Goal: Find specific page/section: Find specific page/section

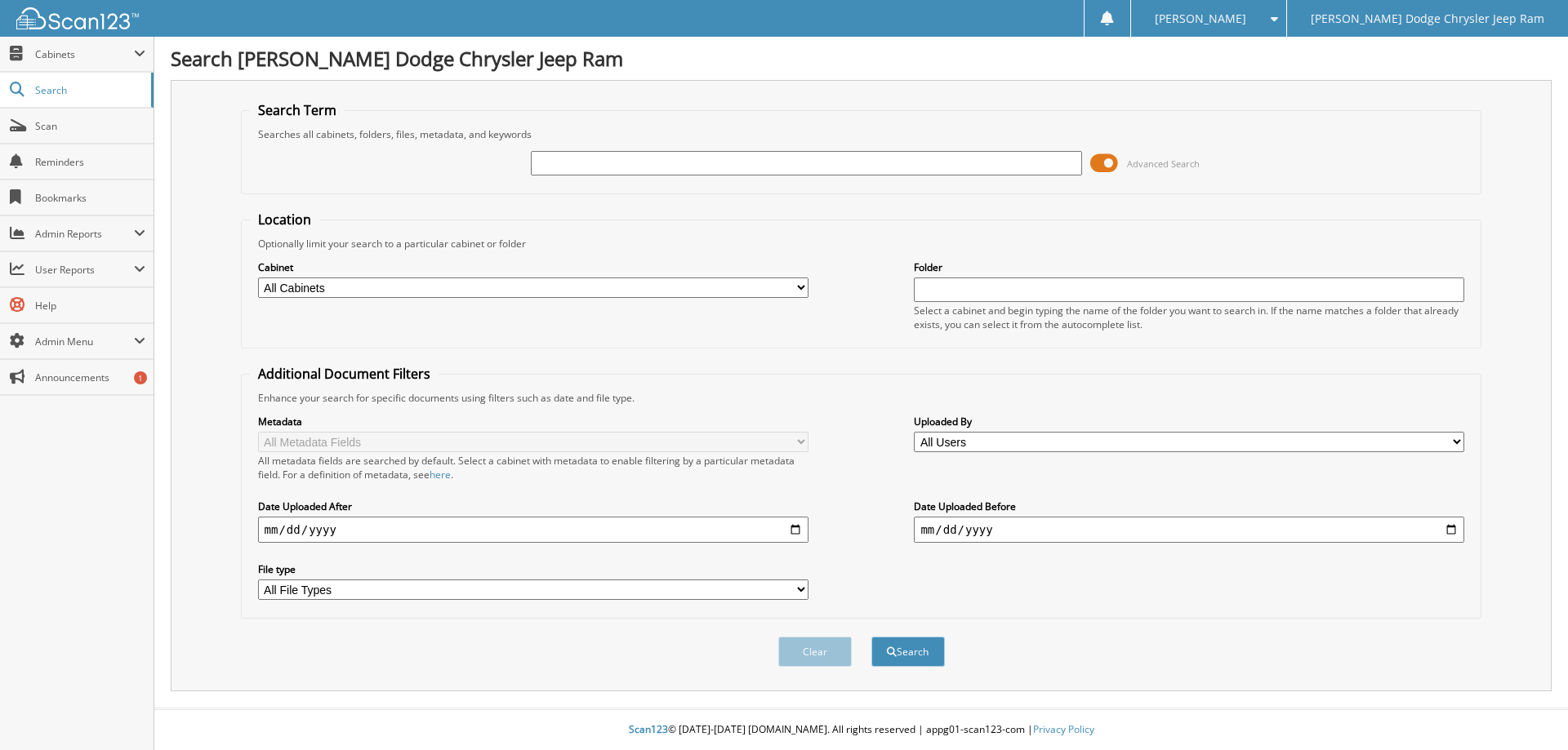
click at [655, 168] on input "text" at bounding box center [806, 163] width 550 height 24
type input "29308"
click at [872, 637] on button "Search" at bounding box center [908, 652] width 73 height 30
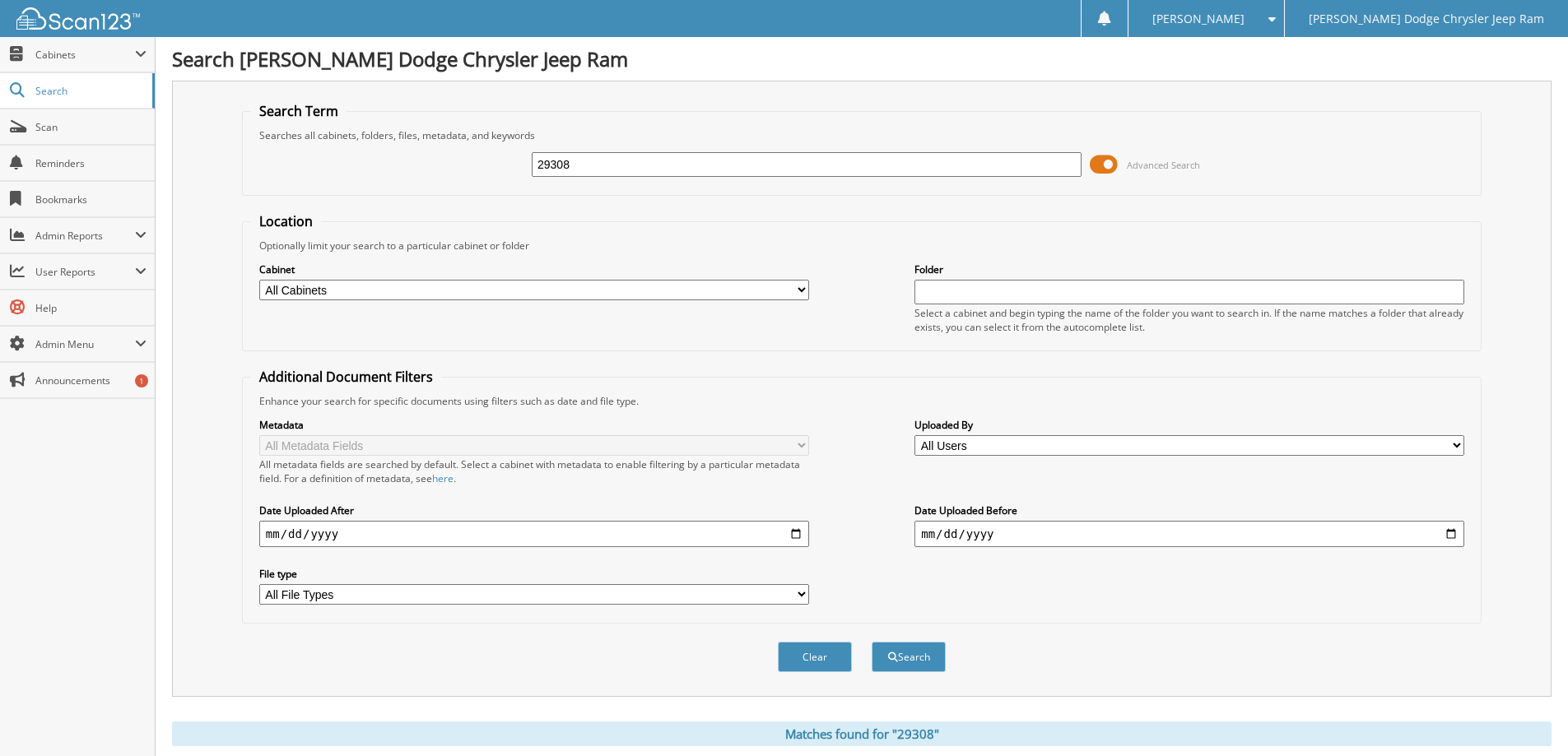
scroll to position [659, 0]
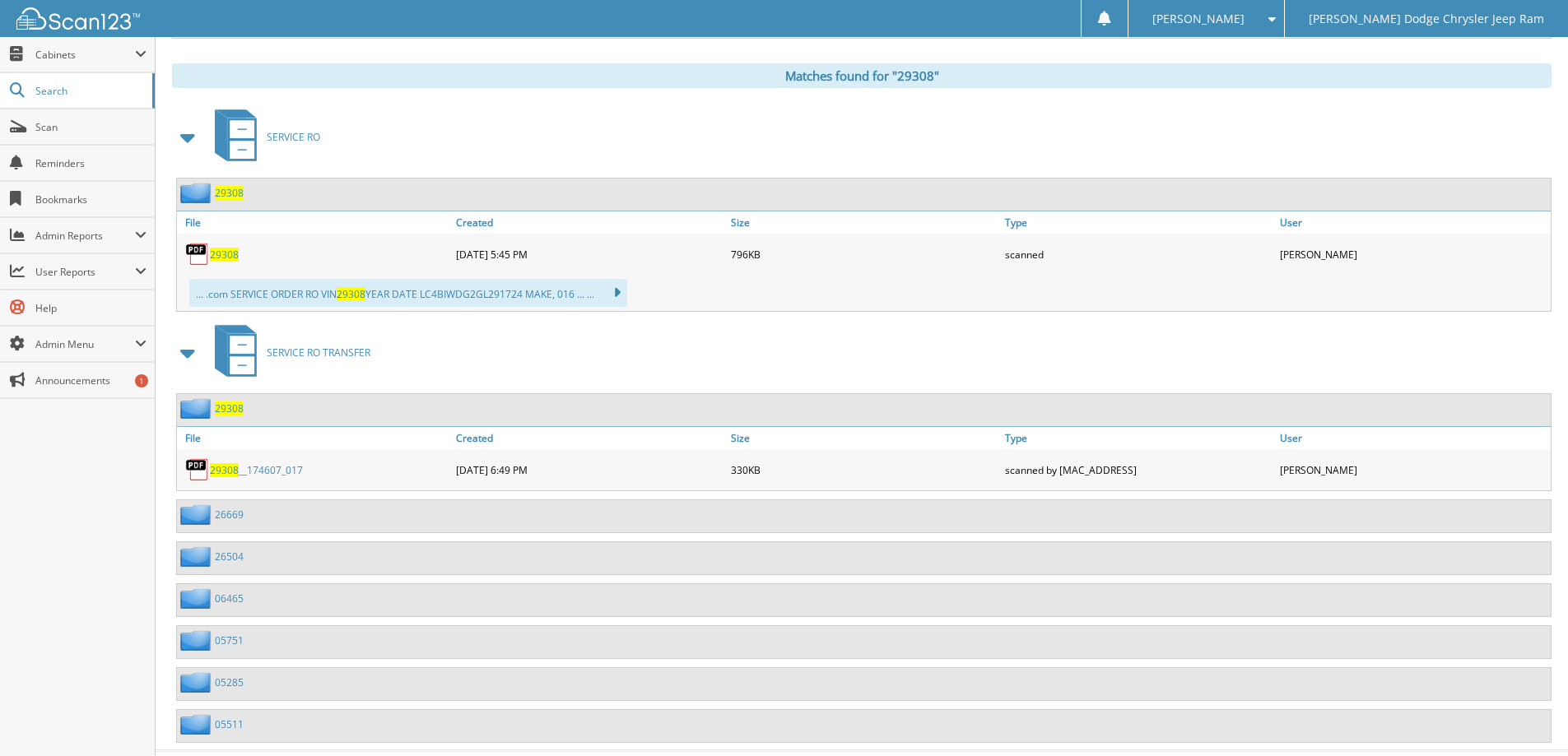
click at [228, 250] on span "29308" at bounding box center [223, 255] width 29 height 14
